Goal: Information Seeking & Learning: Learn about a topic

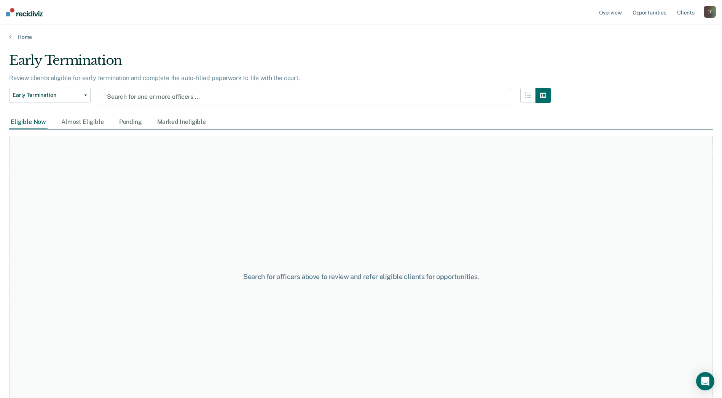
click at [710, 10] on div "E E" at bounding box center [710, 12] width 12 height 12
click at [669, 61] on link "Go to Operations" at bounding box center [677, 59] width 65 height 6
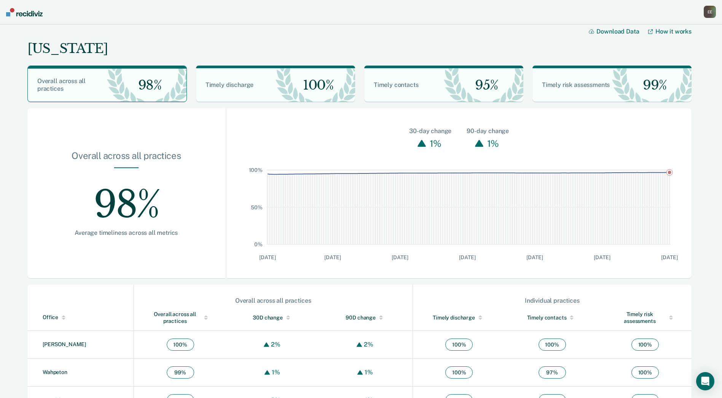
scroll to position [76, 0]
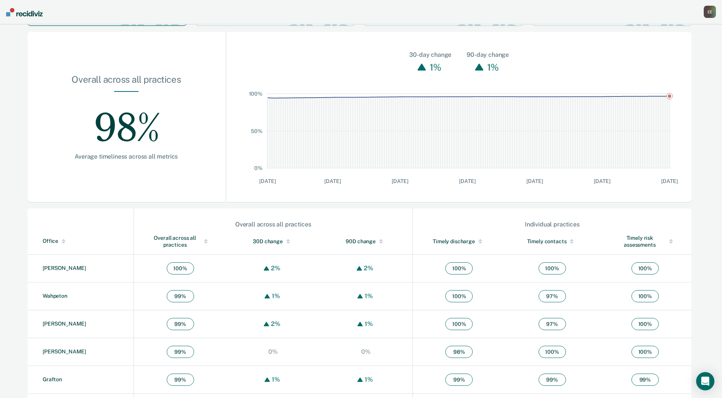
click at [43, 241] on div "Office" at bounding box center [87, 241] width 88 height 6
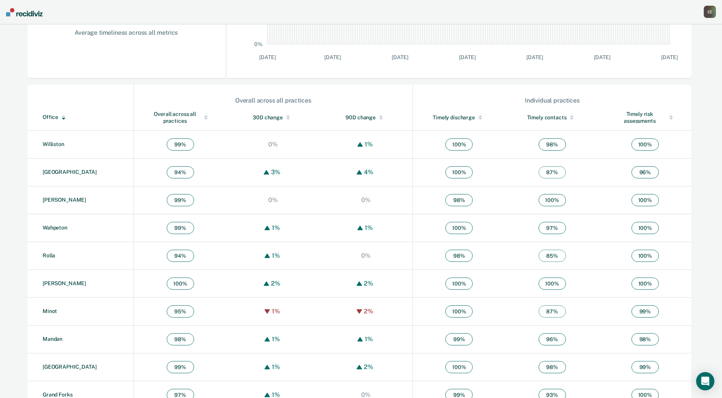
scroll to position [190, 0]
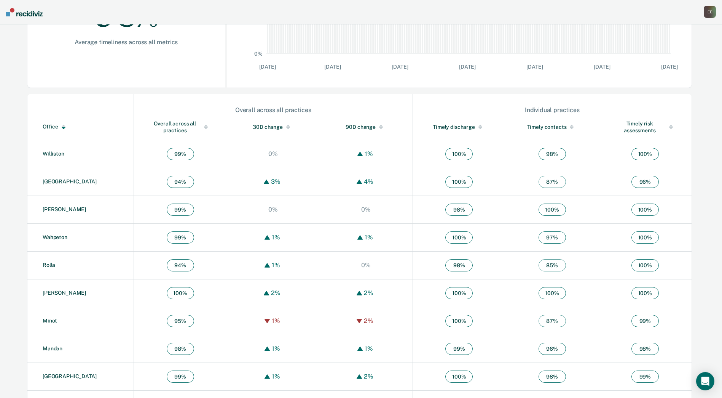
click at [59, 128] on div at bounding box center [63, 126] width 11 height 5
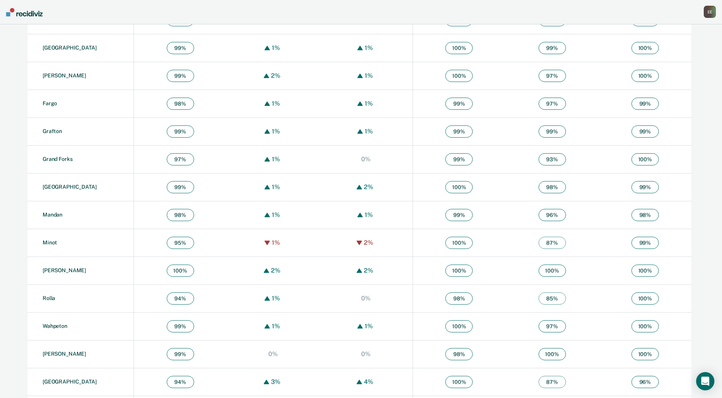
scroll to position [412, 0]
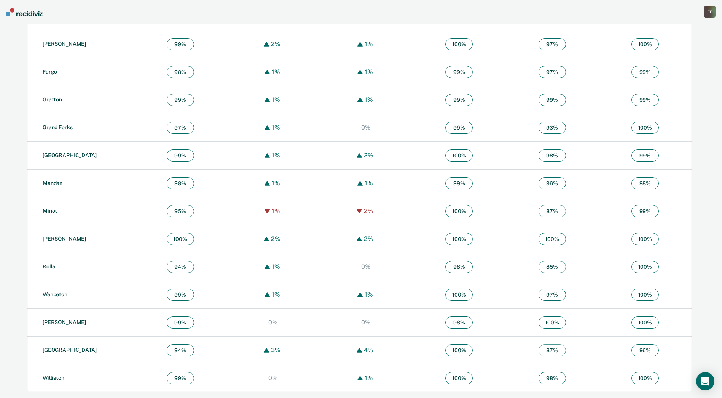
click at [712, 13] on div "E E" at bounding box center [710, 12] width 12 height 12
click at [671, 77] on link "Go to Insights" at bounding box center [677, 78] width 65 height 6
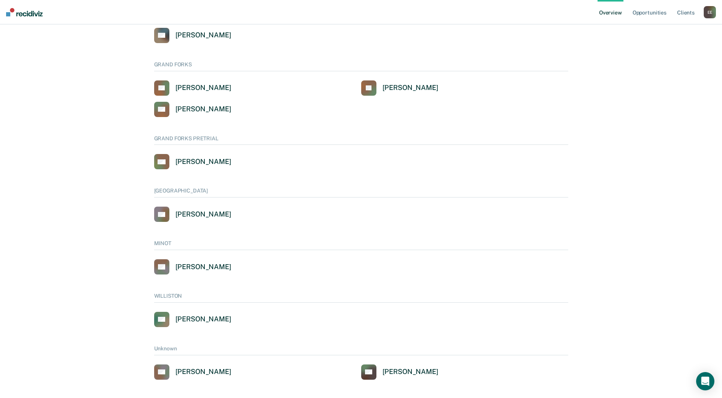
scroll to position [351, 0]
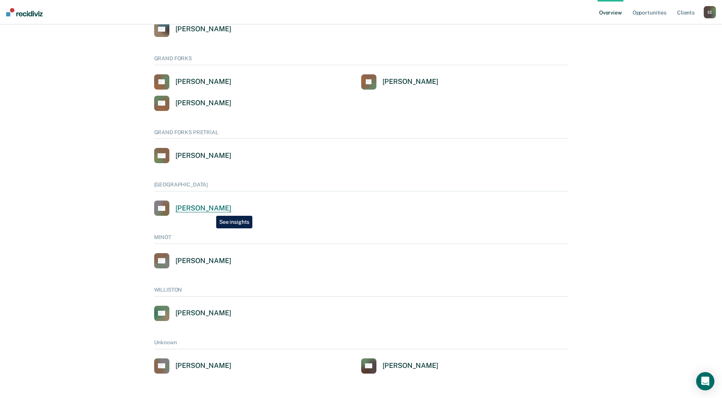
click at [211, 210] on div "[PERSON_NAME]" at bounding box center [204, 208] width 56 height 9
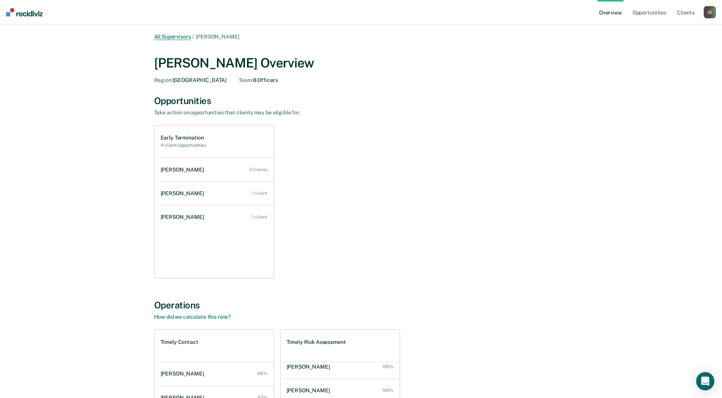
click at [181, 38] on link "All Supervisors" at bounding box center [172, 37] width 37 height 6
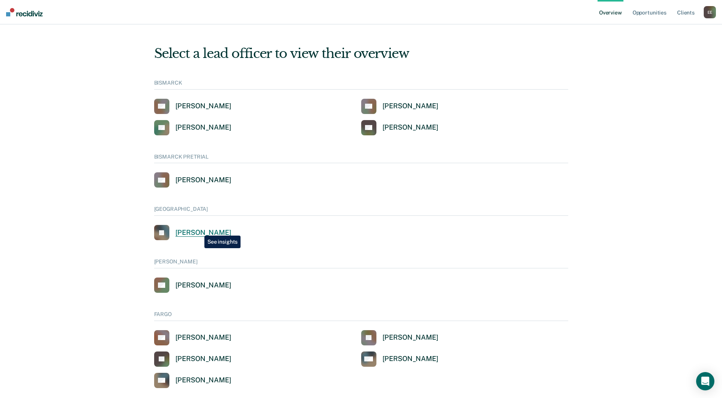
click at [199, 230] on div "[PERSON_NAME]" at bounding box center [204, 232] width 56 height 9
